Goal: Find specific page/section: Find specific page/section

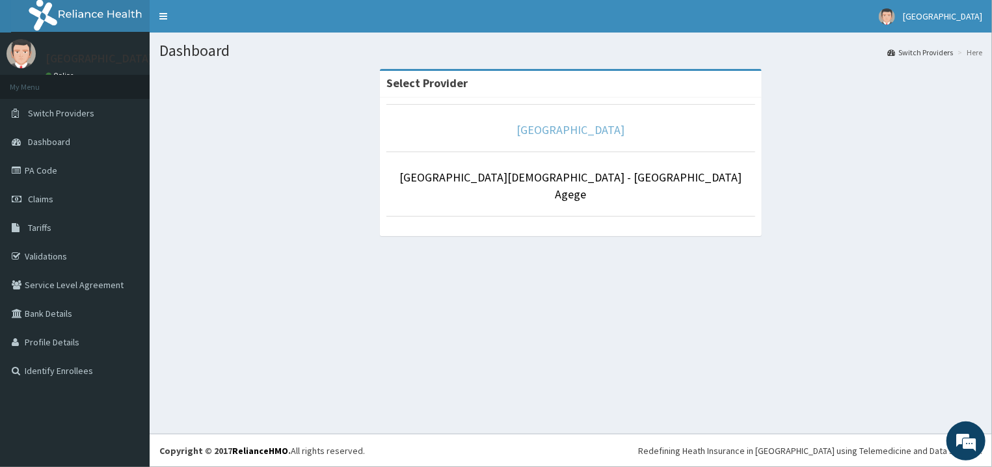
click at [551, 132] on link "[GEOGRAPHIC_DATA]" at bounding box center [571, 129] width 108 height 15
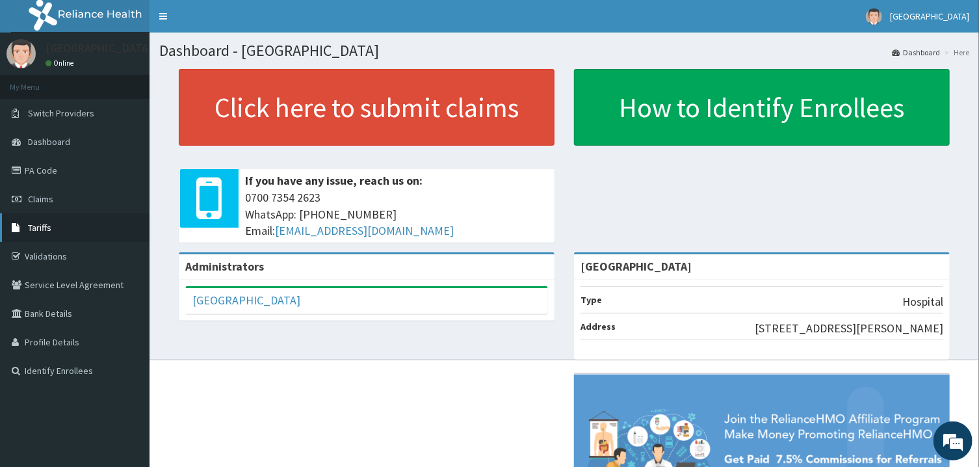
click at [57, 225] on link "Tariffs" at bounding box center [75, 227] width 150 height 29
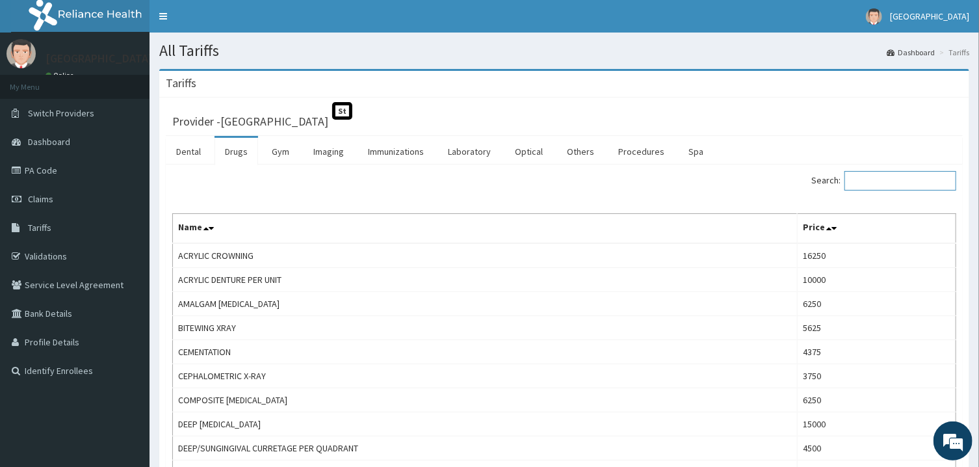
click at [912, 179] on input "Search:" at bounding box center [901, 181] width 112 height 20
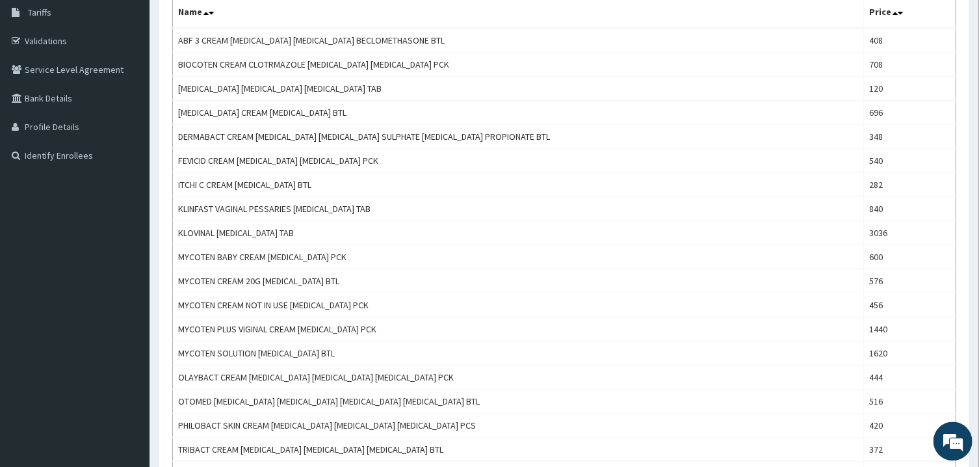
scroll to position [223, 0]
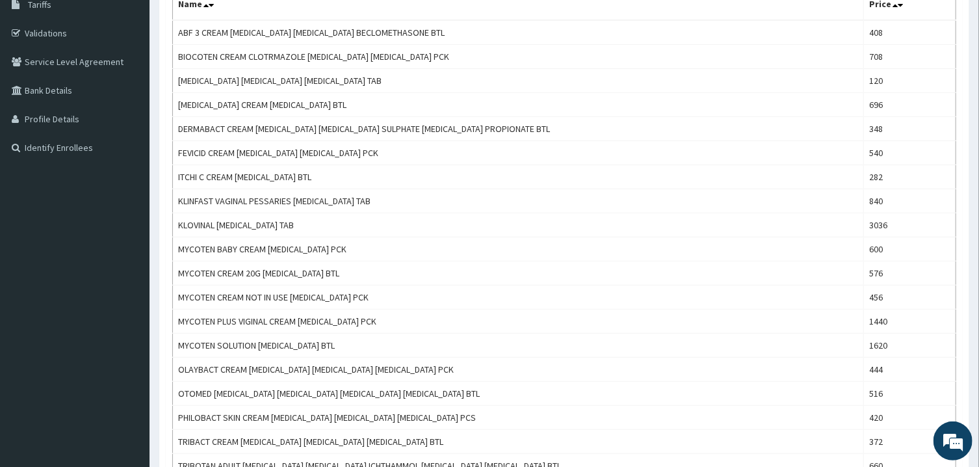
type input "CLOTRIM"
